Goal: Check status: Check status

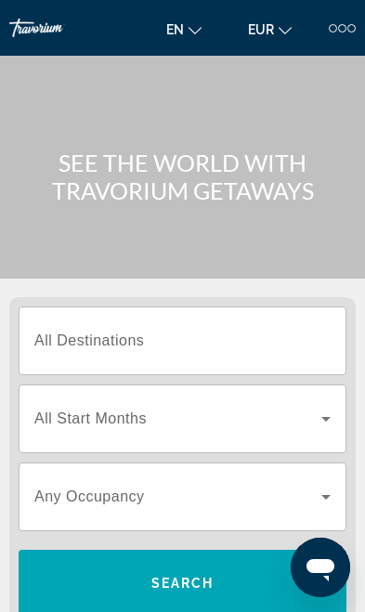
click at [345, 25] on div at bounding box center [342, 28] width 8 height 8
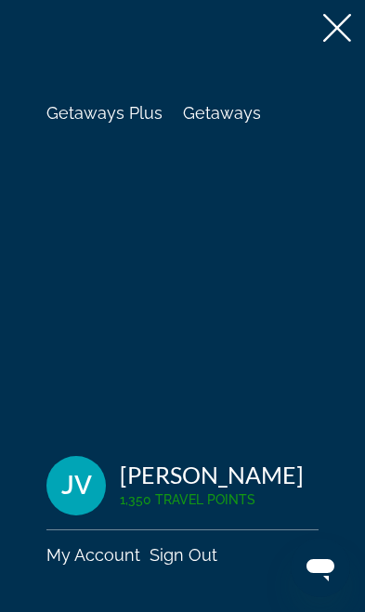
click at [106, 554] on link "My Account" at bounding box center [93, 555] width 94 height 20
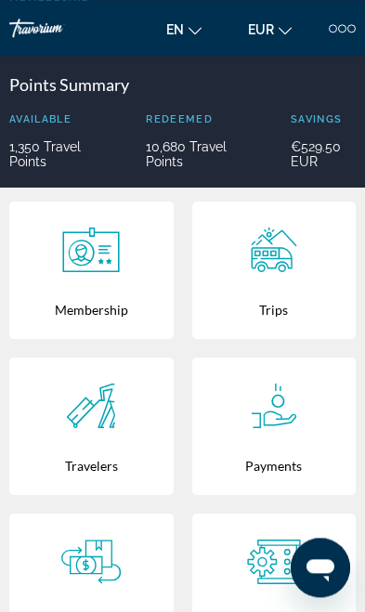
click at [103, 572] on icon "Main content" at bounding box center [90, 562] width 59 height 45
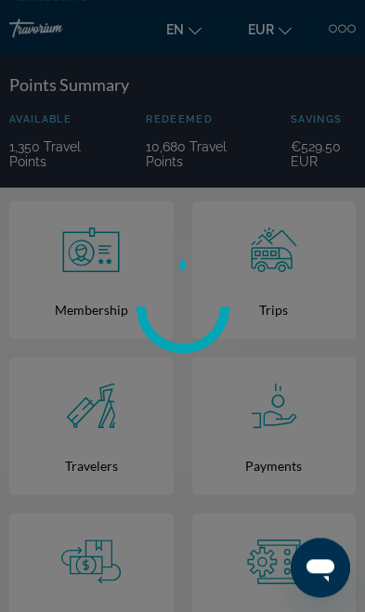
scroll to position [352, 0]
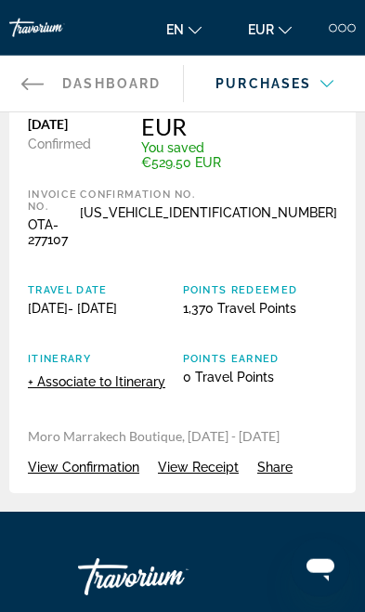
scroll to position [69, 0]
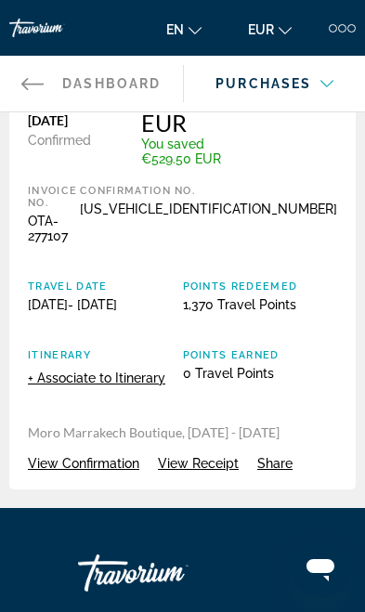
click at [87, 456] on span "View Confirmation" at bounding box center [83, 463] width 111 height 15
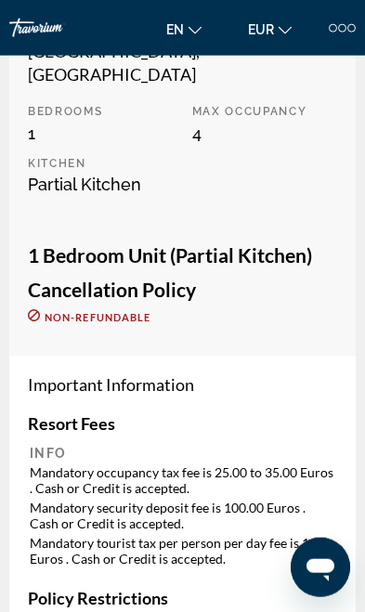
scroll to position [928, 0]
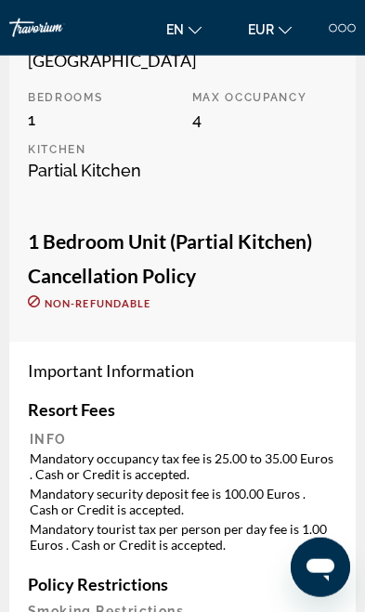
click at [44, 450] on td "Mandatory occupancy tax fee is 25.00 to 35.00 Euros . Cash or Credit is accepte…" at bounding box center [183, 466] width 306 height 33
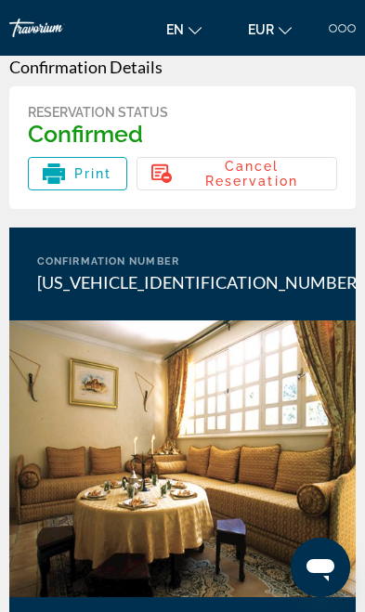
scroll to position [0, 0]
